Goal: Information Seeking & Learning: Learn about a topic

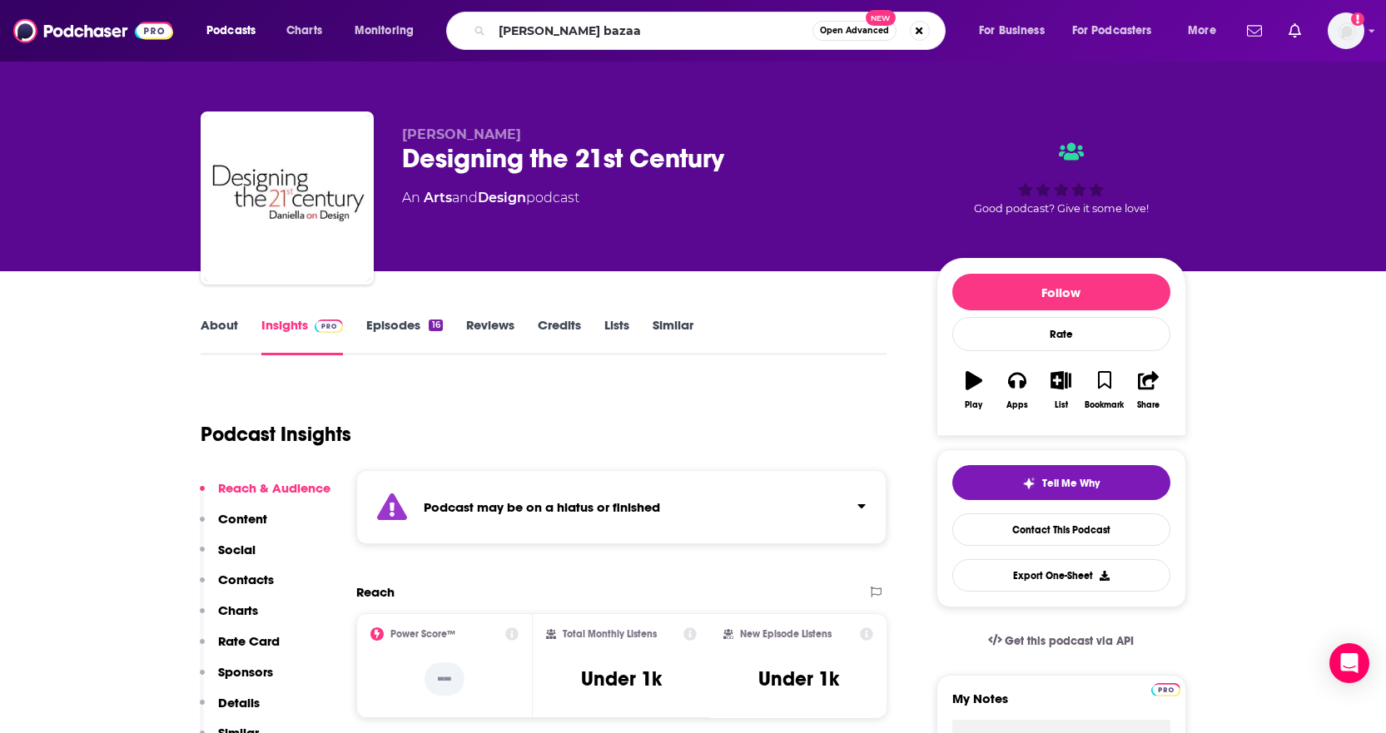
type input "[PERSON_NAME] bazaar"
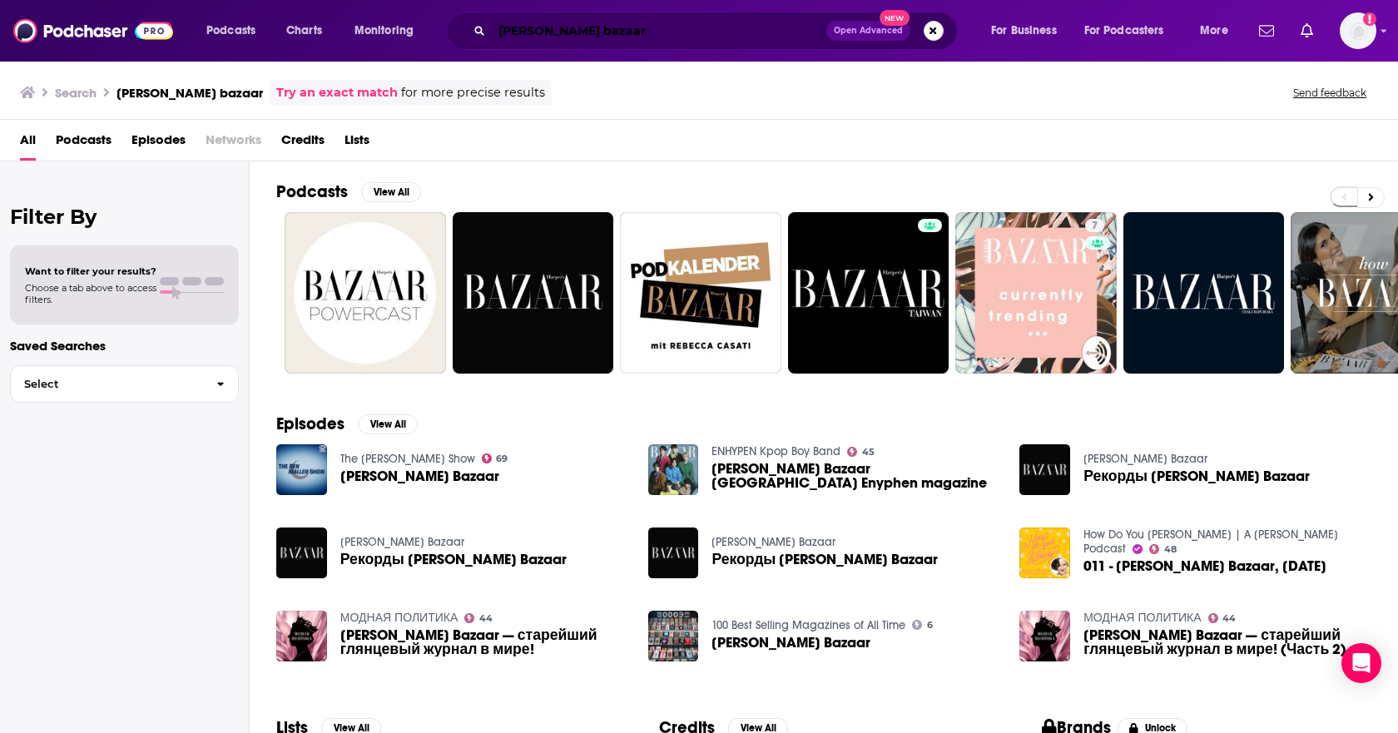
click at [557, 33] on input "[PERSON_NAME] bazaar" at bounding box center [659, 30] width 335 height 27
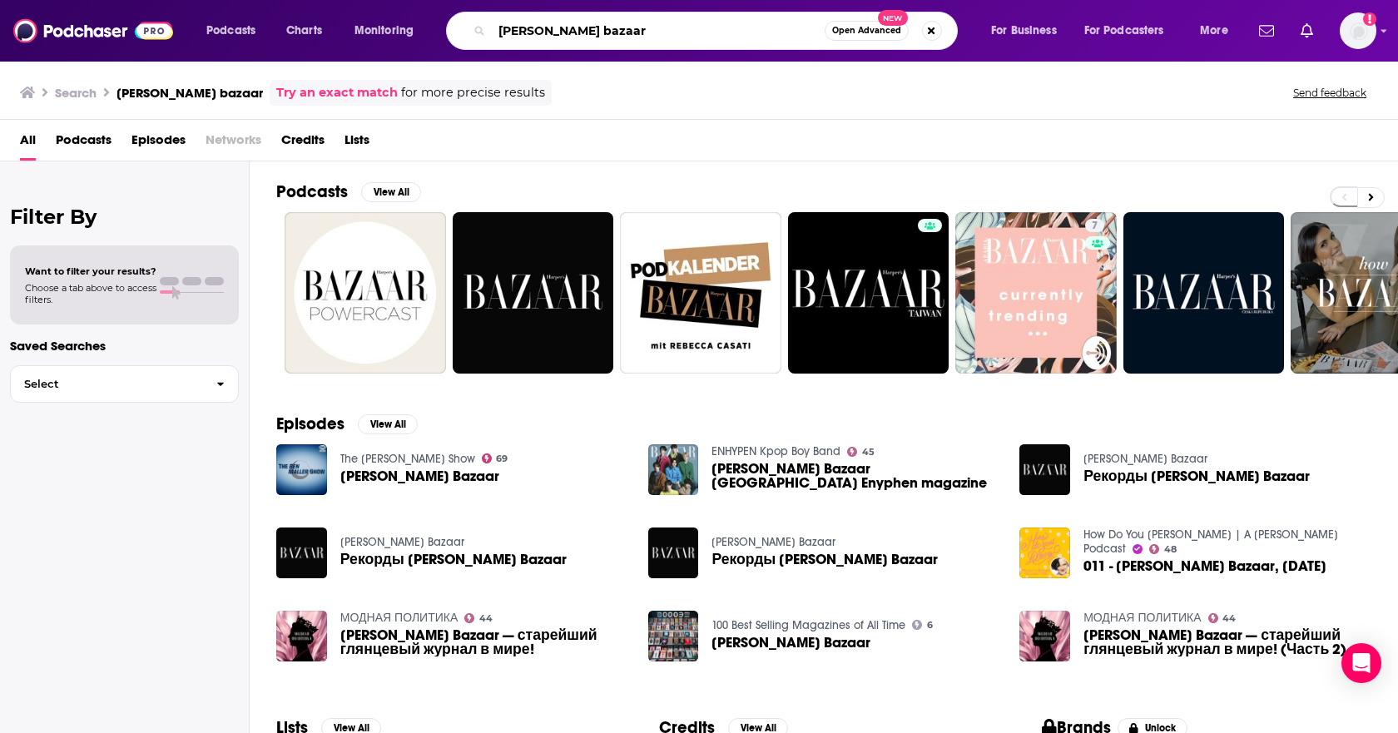
click at [557, 33] on input "[PERSON_NAME] bazaar" at bounding box center [658, 30] width 333 height 27
type input "the good buy"
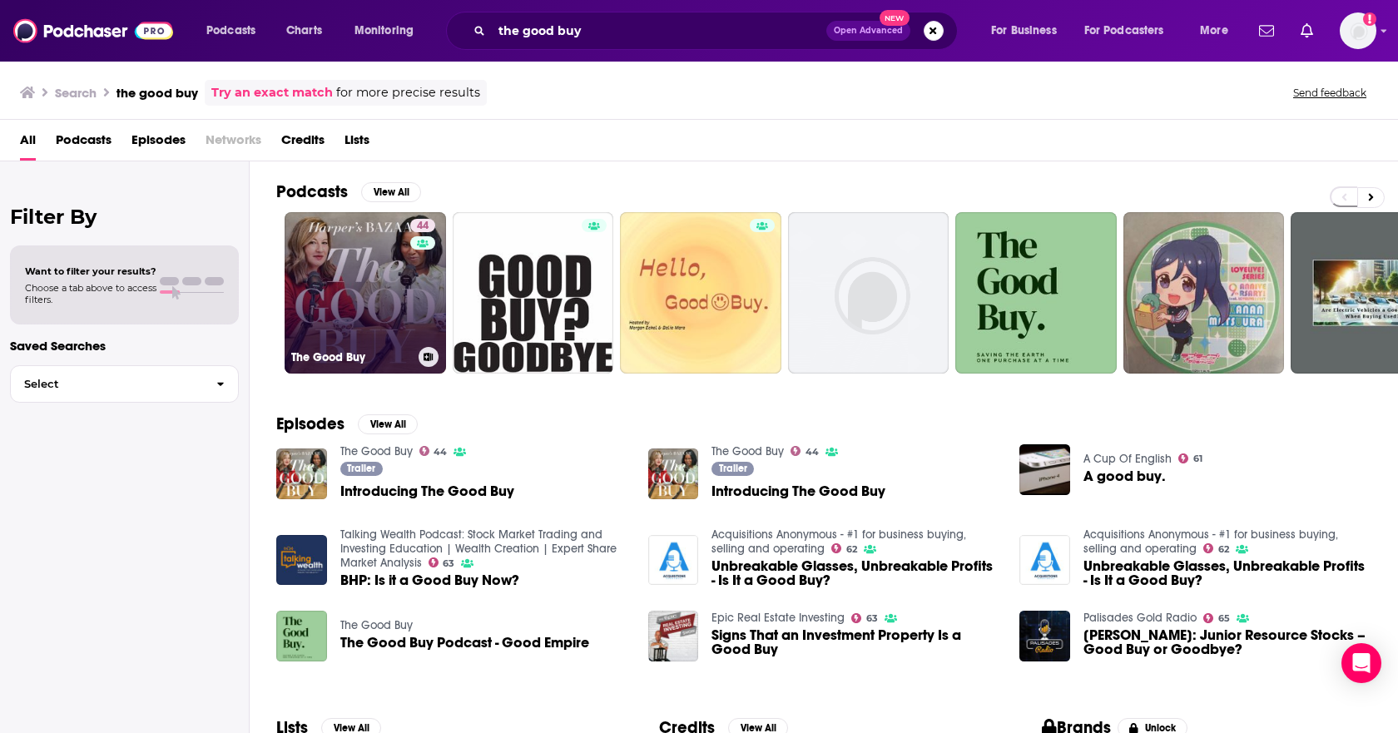
click at [341, 282] on link "44 The Good Buy" at bounding box center [365, 292] width 161 height 161
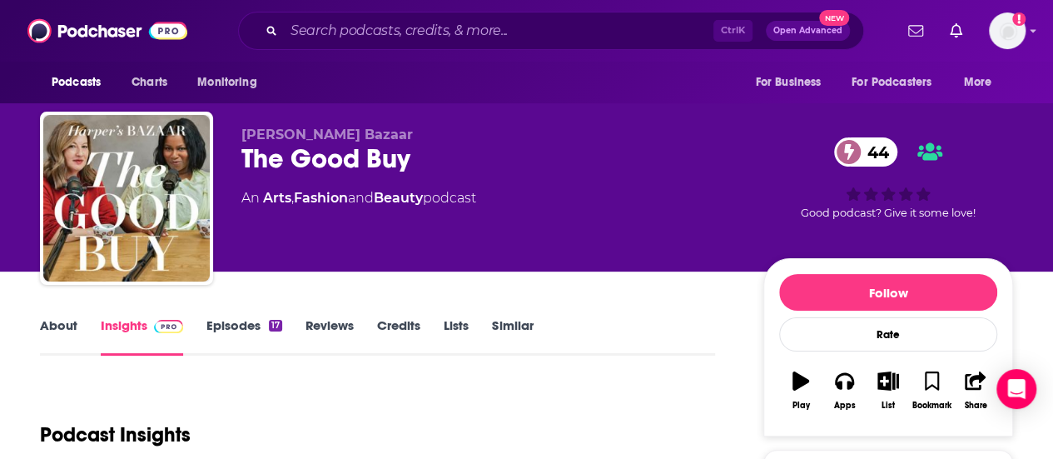
click at [362, 390] on div "Podcast Insights" at bounding box center [371, 424] width 662 height 85
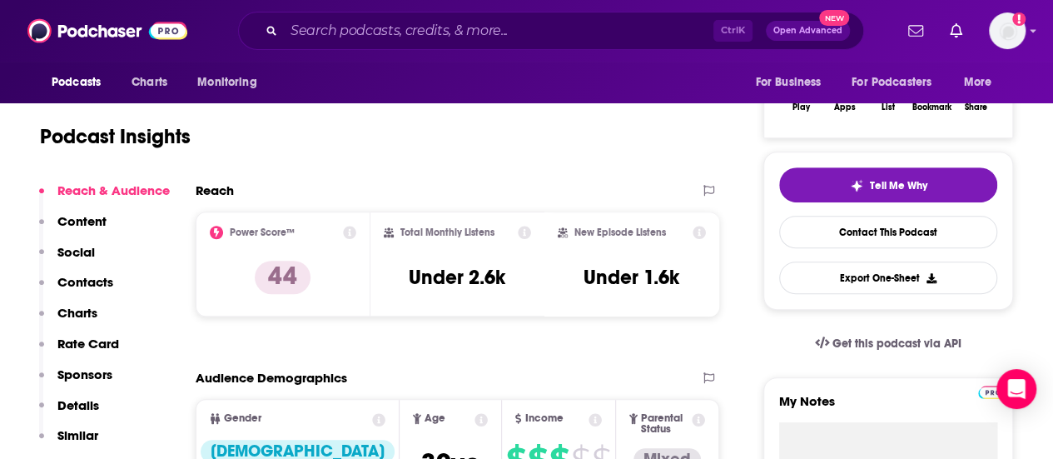
scroll to position [300, 0]
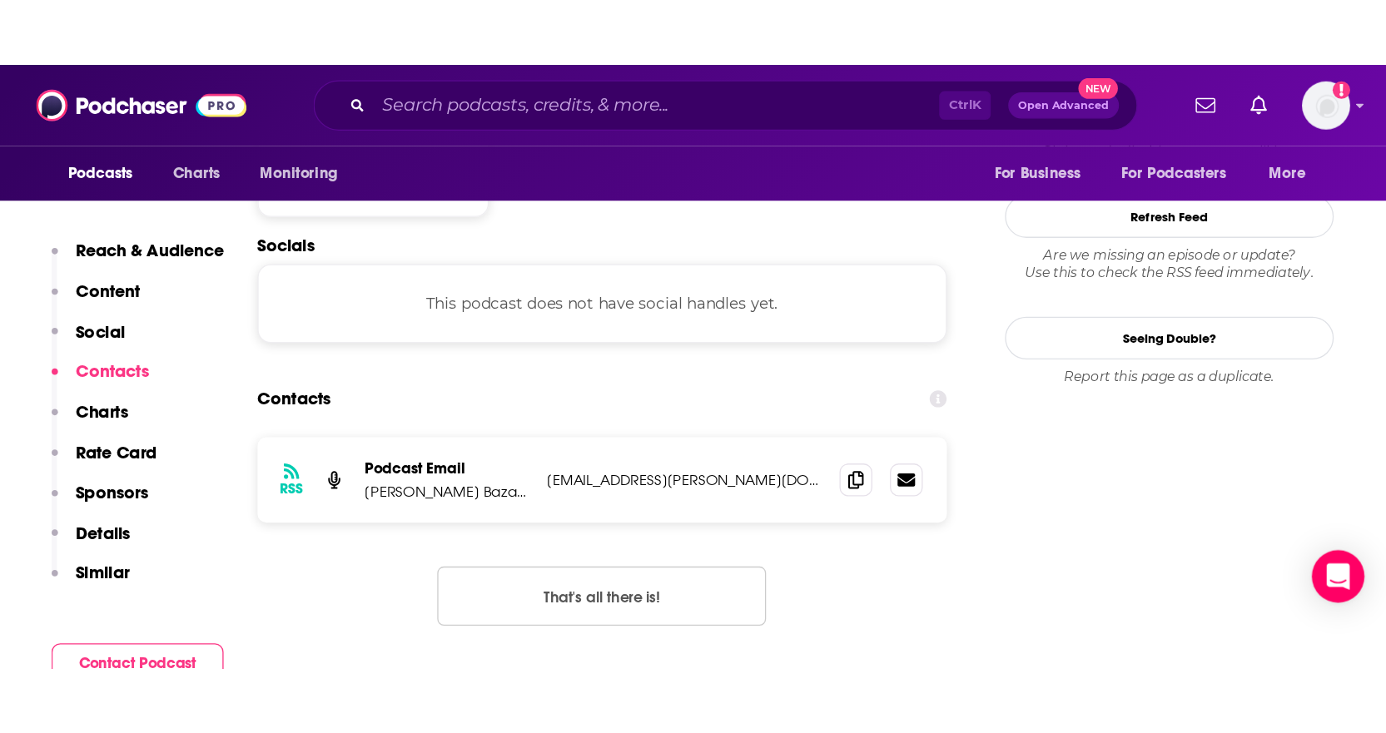
scroll to position [1438, 0]
